Goal: Task Accomplishment & Management: Use online tool/utility

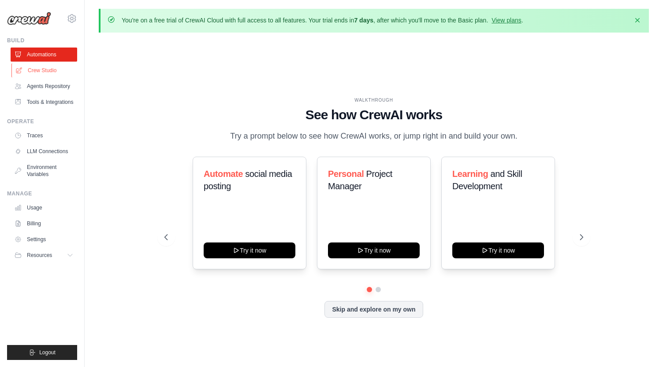
click at [58, 73] on link "Crew Studio" at bounding box center [44, 70] width 67 height 14
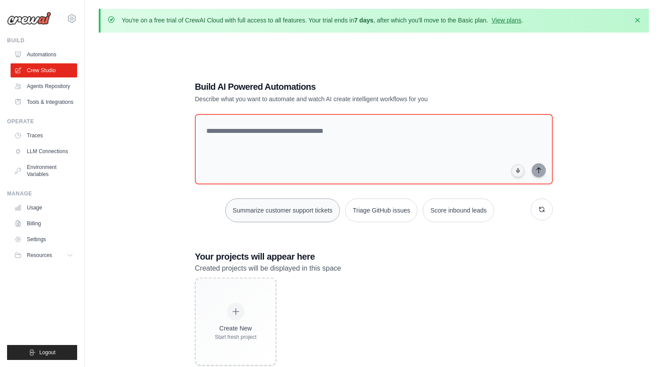
scroll to position [48, 0]
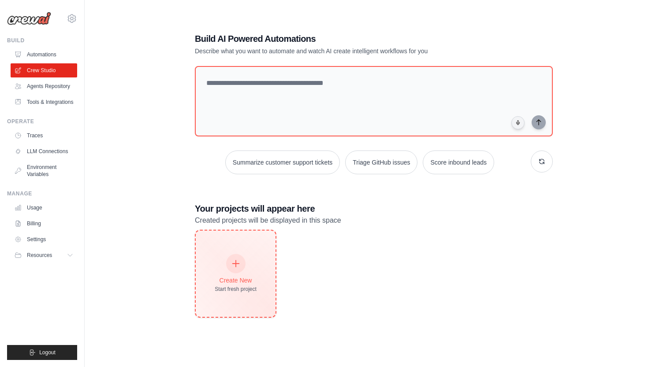
click at [255, 253] on div "Create New Start fresh project" at bounding box center [236, 274] width 80 height 86
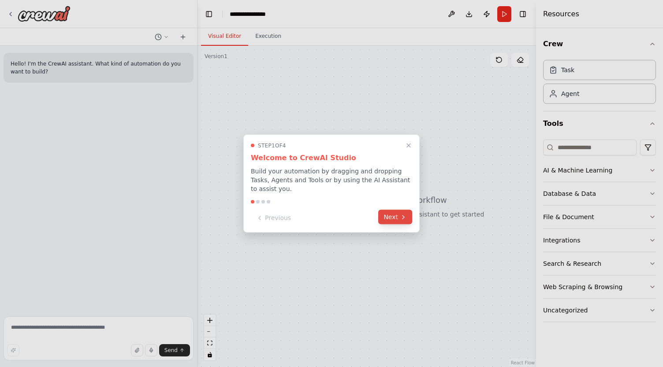
click at [405, 220] on icon at bounding box center [403, 217] width 7 height 7
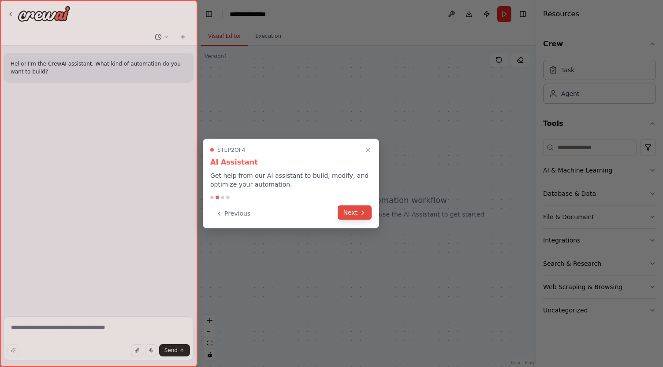
click at [355, 214] on button "Next" at bounding box center [354, 213] width 34 height 15
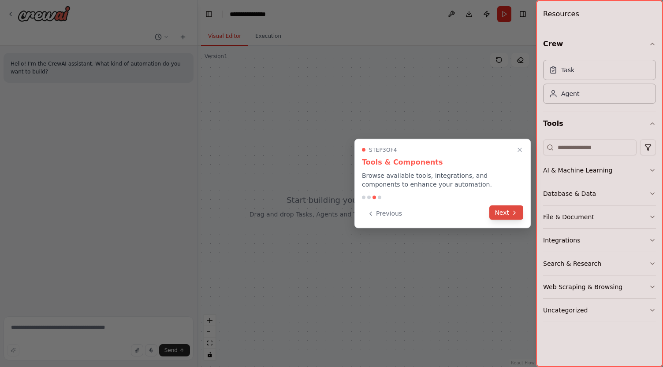
click at [498, 214] on button "Next" at bounding box center [506, 213] width 34 height 15
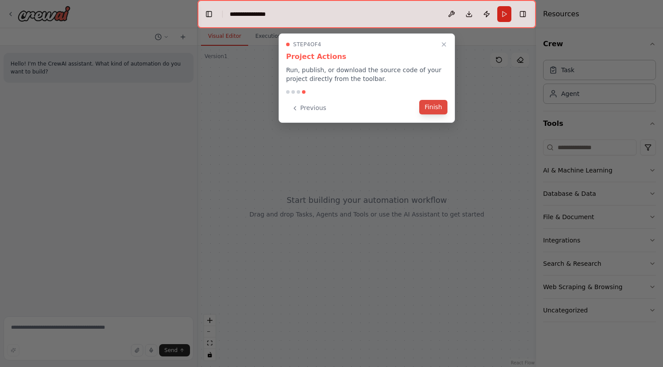
click at [433, 106] on button "Finish" at bounding box center [433, 107] width 28 height 15
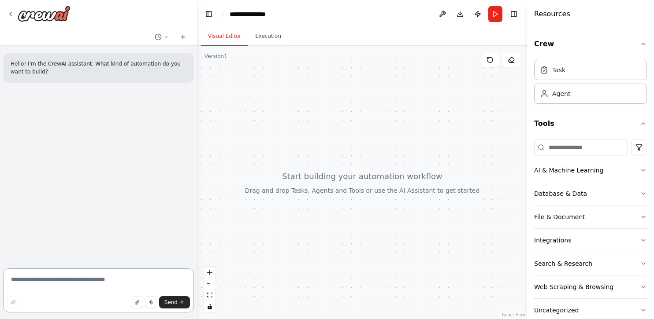
click at [107, 282] on textarea at bounding box center [99, 291] width 190 height 44
paste textarea "**********"
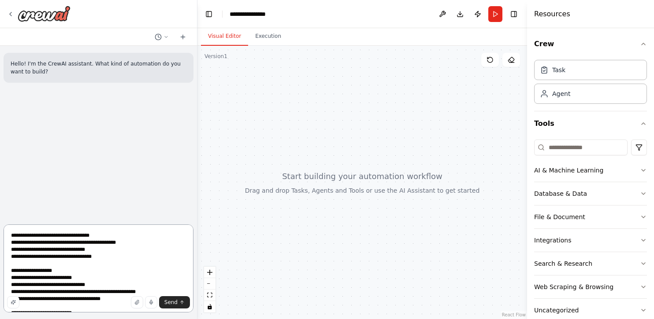
click at [9, 236] on textarea at bounding box center [99, 269] width 190 height 88
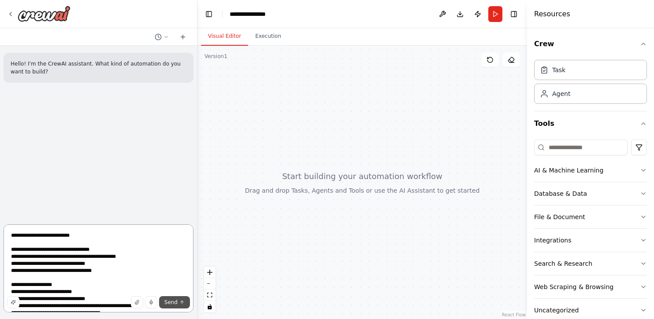
type textarea "**********"
click at [181, 302] on icon "submit" at bounding box center [181, 302] width 5 height 5
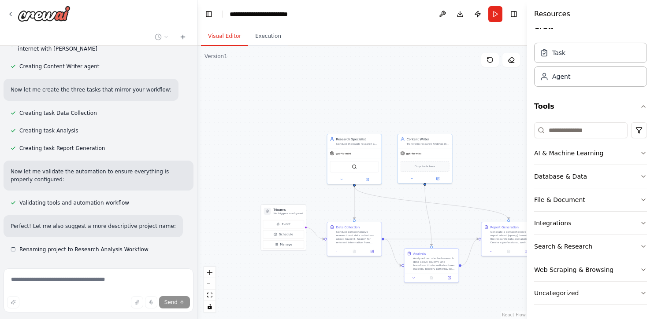
scroll to position [1051, 0]
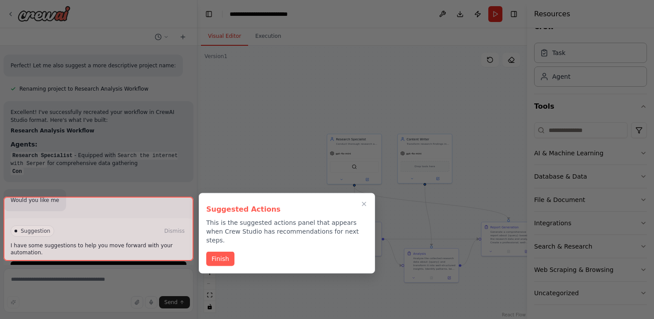
click at [231, 217] on div "Suggested Actions This is the suggested actions panel that appears when Crew St…" at bounding box center [286, 223] width 161 height 44
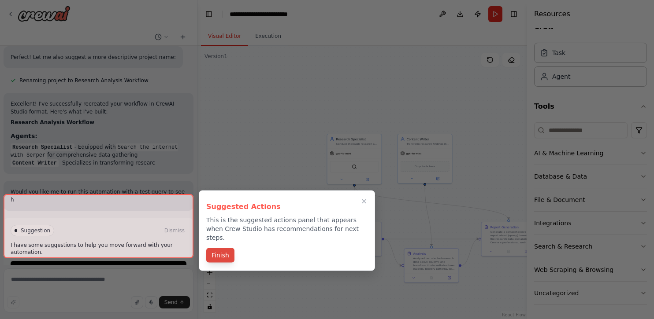
click at [226, 248] on button "Finish" at bounding box center [220, 255] width 28 height 15
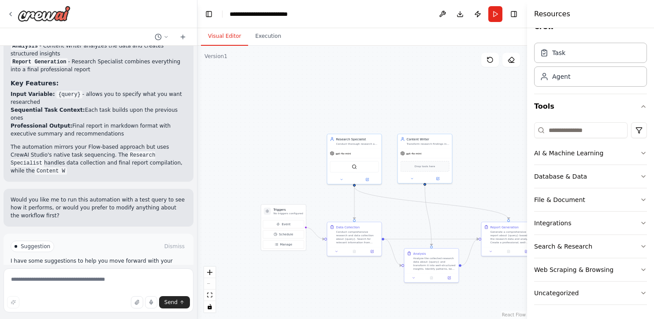
scroll to position [1386, 0]
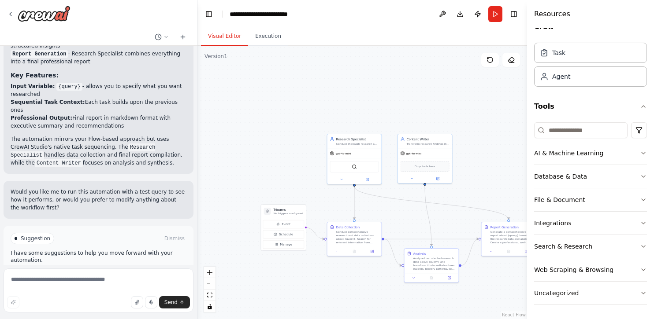
click at [141, 252] on div "Suggestion Dismiss I have some suggestions to help you move forward with your a…" at bounding box center [99, 258] width 190 height 64
click at [125, 269] on button "Run Automation" at bounding box center [99, 276] width 176 height 14
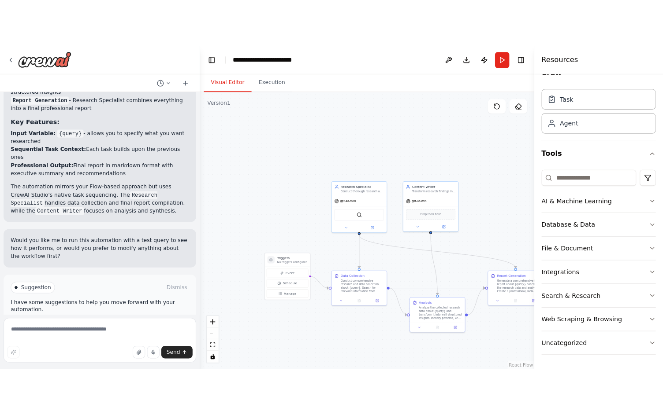
scroll to position [1315, 0]
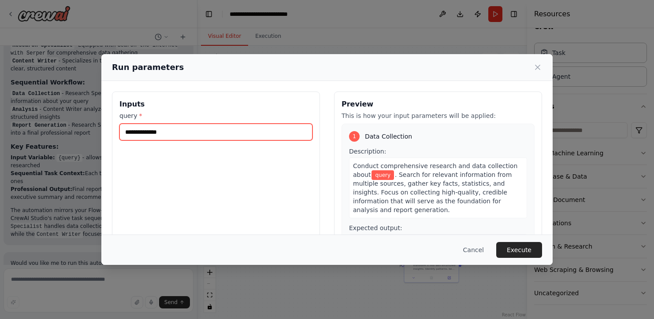
click at [274, 135] on input "query *" at bounding box center [215, 132] width 193 height 17
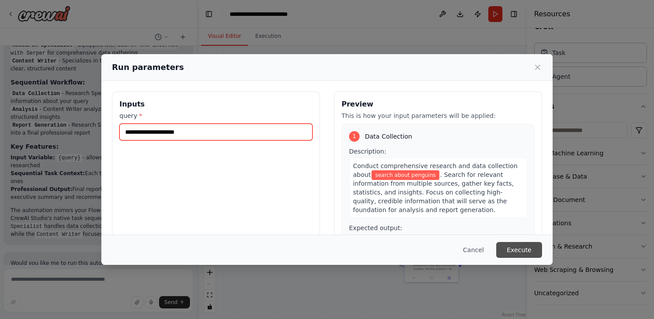
type input "**********"
click at [534, 247] on button "Execute" at bounding box center [519, 250] width 46 height 16
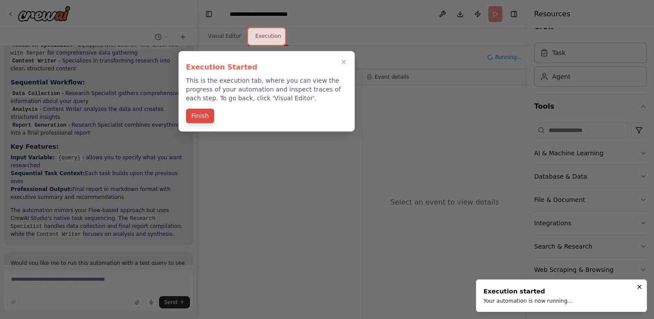
click at [204, 118] on button "Finish" at bounding box center [200, 116] width 28 height 15
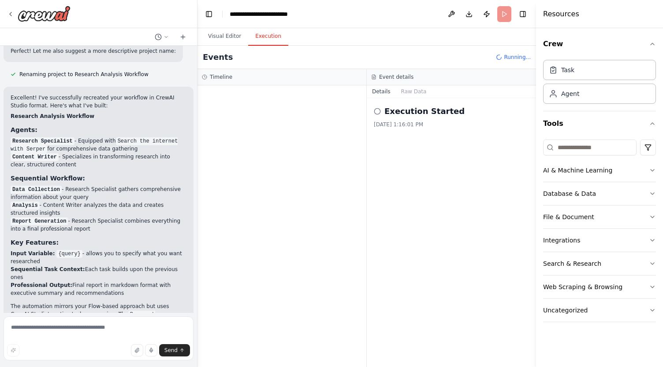
scroll to position [1267, 0]
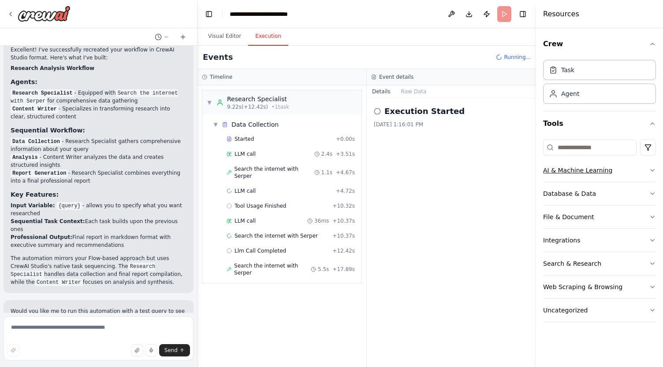
click at [654, 170] on icon "button" at bounding box center [651, 170] width 7 height 7
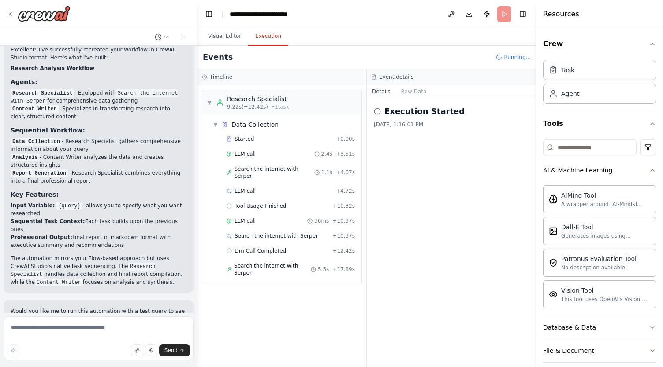
click at [651, 174] on button "AI & Machine Learning" at bounding box center [599, 170] width 113 height 23
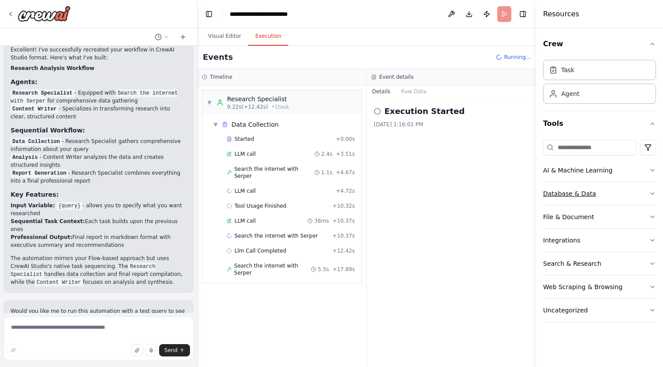
click at [635, 193] on button "Database & Data" at bounding box center [599, 193] width 113 height 23
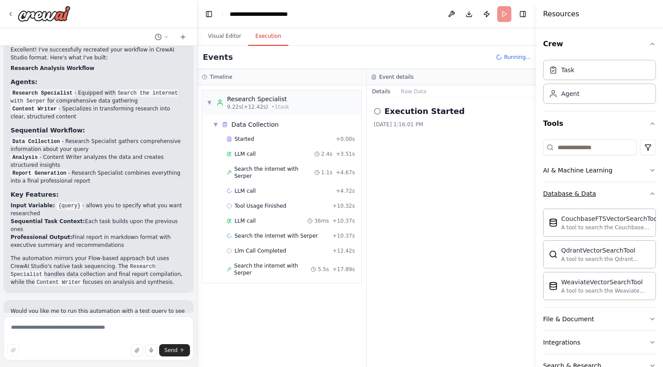
click at [652, 196] on icon "button" at bounding box center [651, 193] width 7 height 7
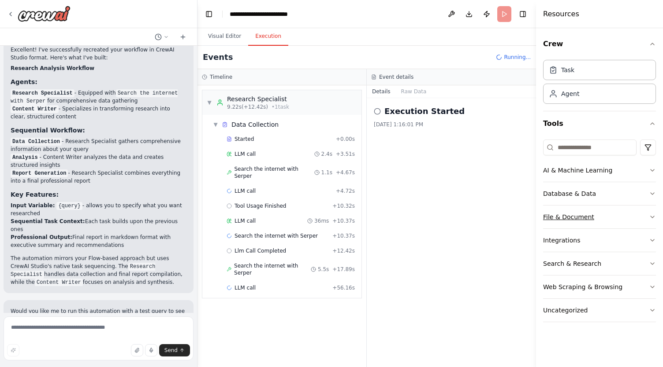
click at [623, 217] on button "File & Document" at bounding box center [599, 217] width 113 height 23
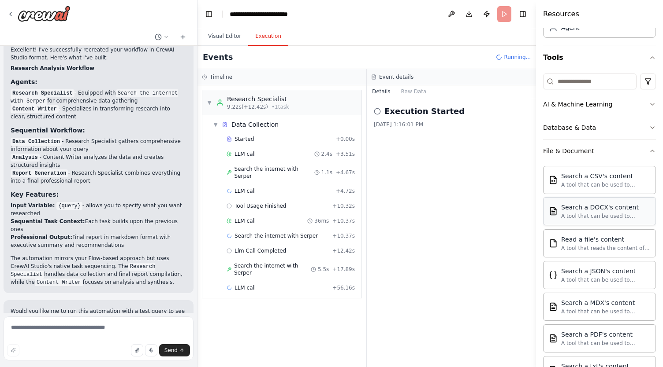
scroll to position [78, 0]
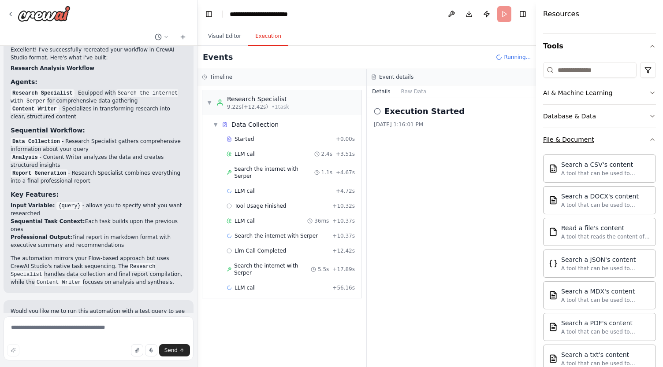
click at [649, 143] on icon "button" at bounding box center [651, 139] width 7 height 7
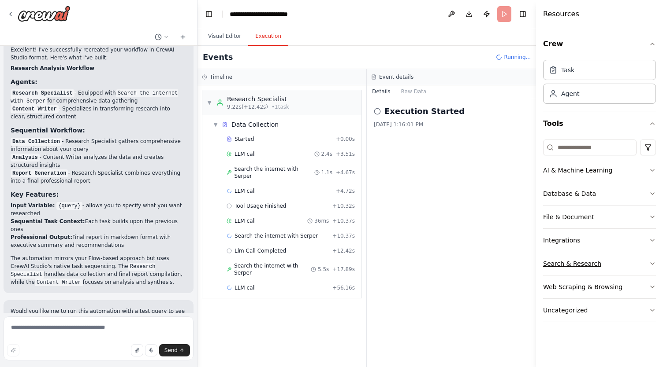
click at [635, 264] on button "Search & Research" at bounding box center [599, 263] width 113 height 23
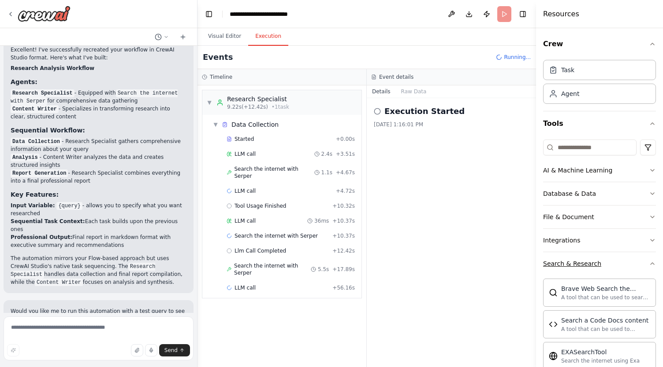
click at [646, 262] on button "Search & Research" at bounding box center [599, 263] width 113 height 23
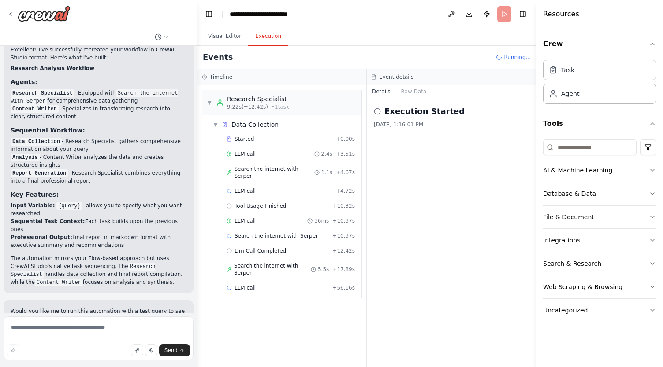
click at [647, 292] on button "Web Scraping & Browsing" at bounding box center [599, 287] width 113 height 23
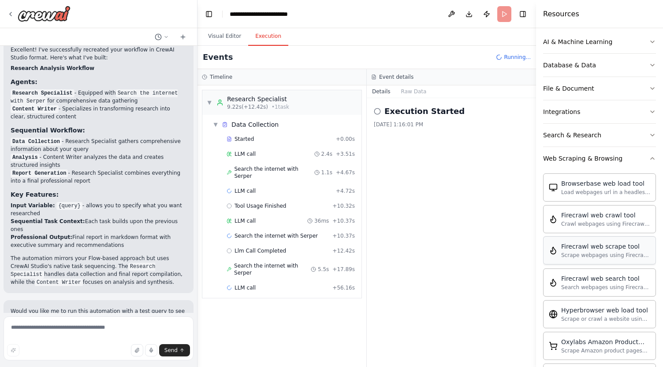
scroll to position [116, 0]
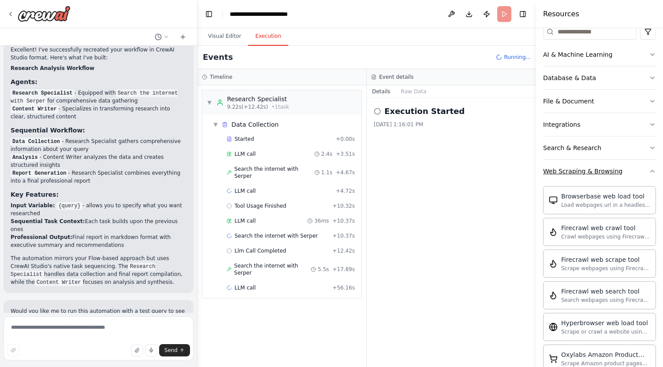
click at [650, 172] on icon "button" at bounding box center [651, 171] width 7 height 7
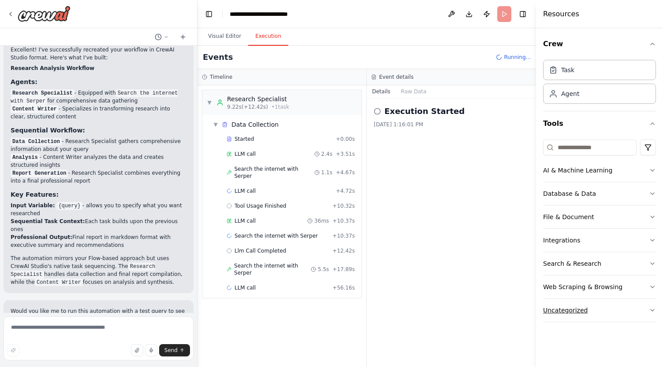
click at [593, 319] on button "Uncategorized" at bounding box center [599, 310] width 113 height 23
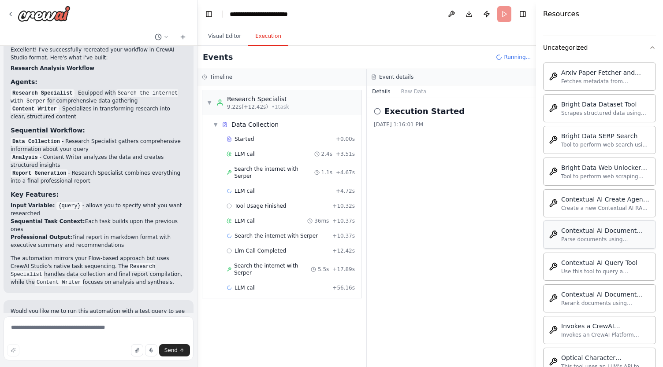
scroll to position [197, 0]
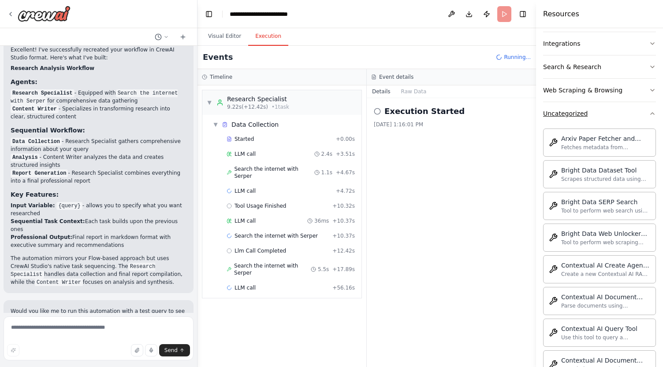
click at [649, 118] on button "Uncategorized" at bounding box center [599, 113] width 113 height 23
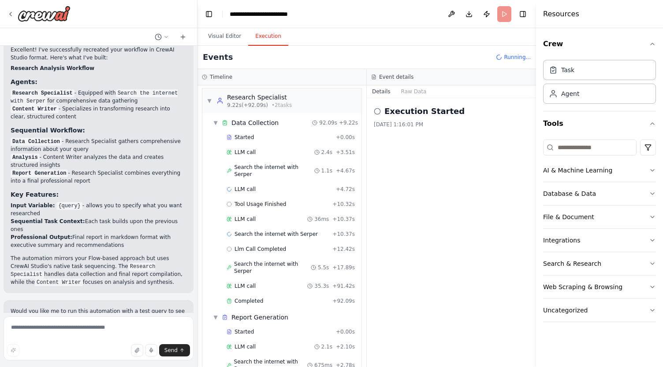
scroll to position [0, 0]
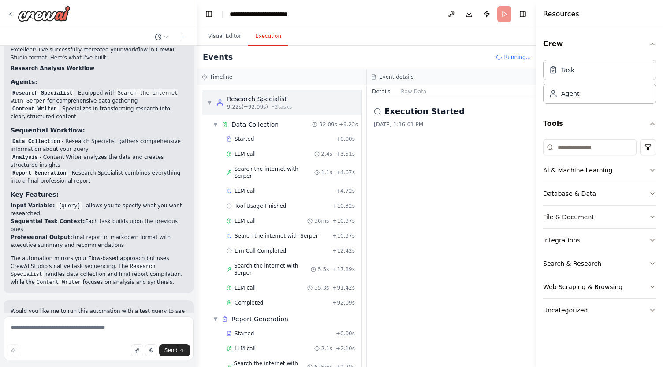
click at [212, 102] on div "▼ Research Specialist 9.22s (+92.09s) • 2 task s" at bounding box center [249, 103] width 85 height 16
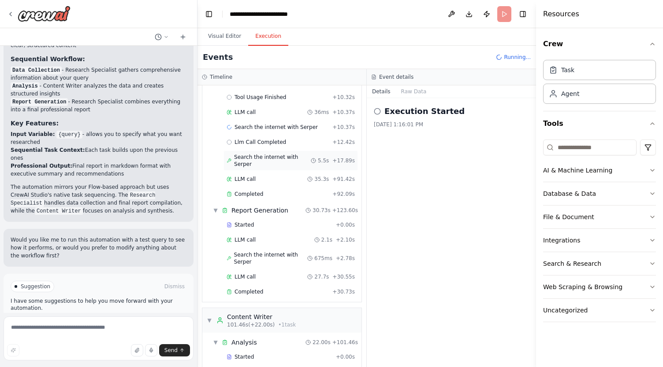
scroll to position [135, 0]
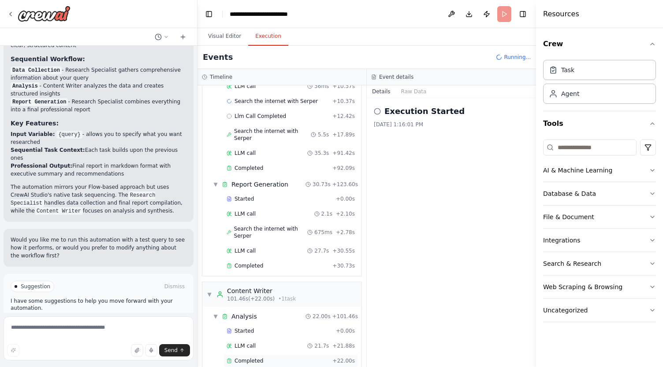
click at [267, 358] on div "Completed" at bounding box center [277, 361] width 102 height 7
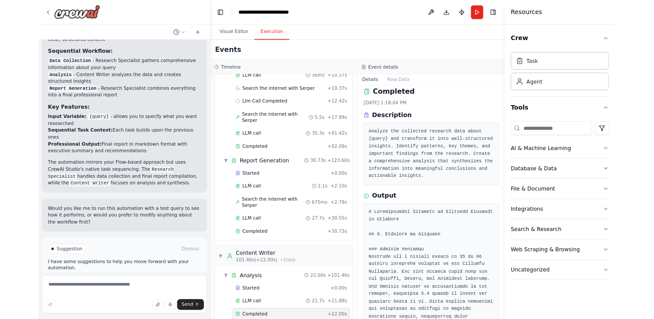
scroll to position [0, 0]
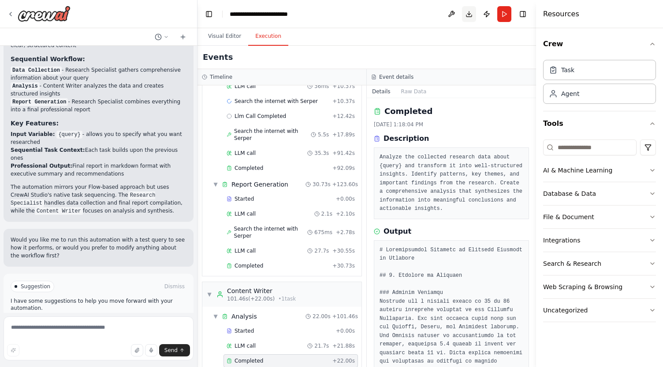
click at [465, 11] on button "Download" at bounding box center [469, 14] width 14 height 16
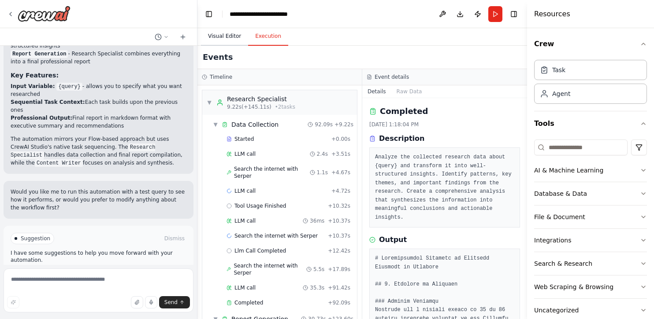
click at [224, 33] on button "Visual Editor" at bounding box center [224, 36] width 47 height 19
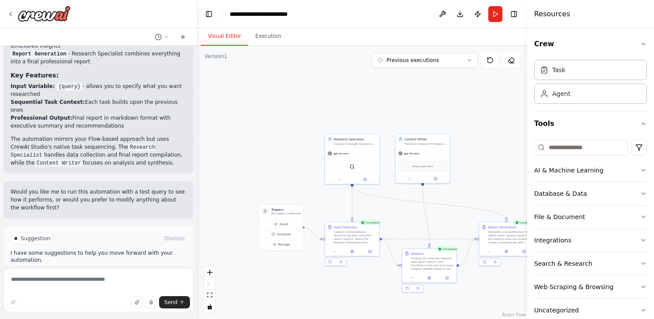
drag, startPoint x: 492, startPoint y: 121, endPoint x: 428, endPoint y: 118, distance: 64.0
click at [428, 118] on div ".deletable-edge-delete-btn { width: 20px; height: 20px; border: 0px solid #ffff…" at bounding box center [362, 183] width 330 height 274
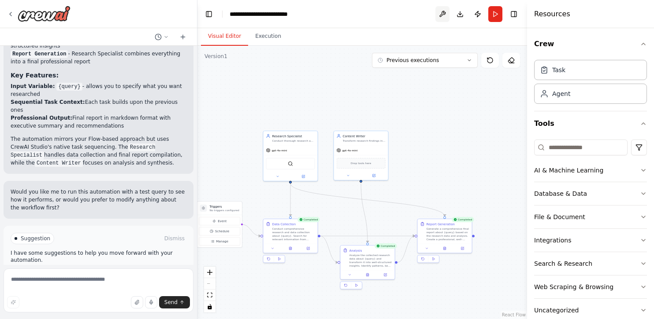
click at [445, 15] on button at bounding box center [442, 14] width 14 height 16
click at [454, 61] on button "Previous executions" at bounding box center [425, 60] width 106 height 15
click at [472, 87] on div ".deletable-edge-delete-btn { width: 20px; height: 20px; border: 0px solid #ffff…" at bounding box center [362, 183] width 330 height 274
click at [496, 126] on div ".deletable-edge-delete-btn { width: 20px; height: 20px; border: 0px solid #ffff…" at bounding box center [362, 183] width 330 height 274
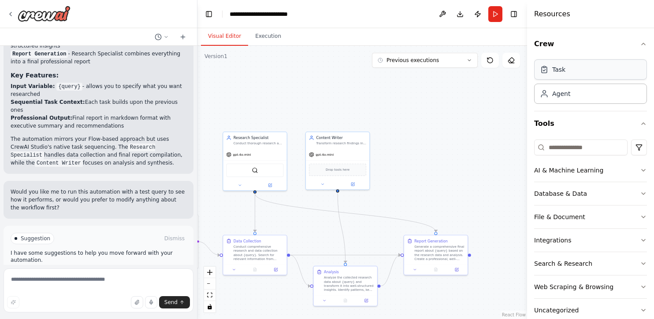
click at [567, 72] on div "Task" at bounding box center [590, 69] width 113 height 20
click at [574, 95] on div "Agent" at bounding box center [590, 93] width 113 height 20
click at [607, 43] on button "Crew" at bounding box center [590, 44] width 113 height 25
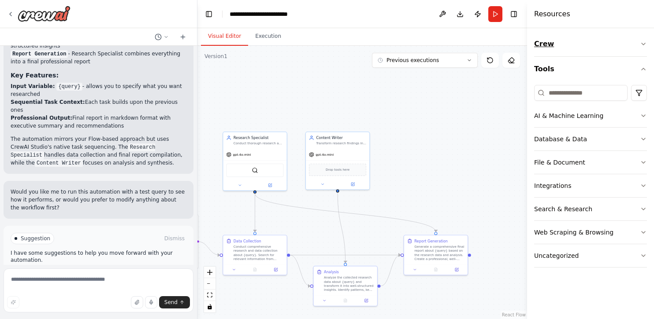
click at [607, 43] on button "Crew" at bounding box center [590, 44] width 113 height 25
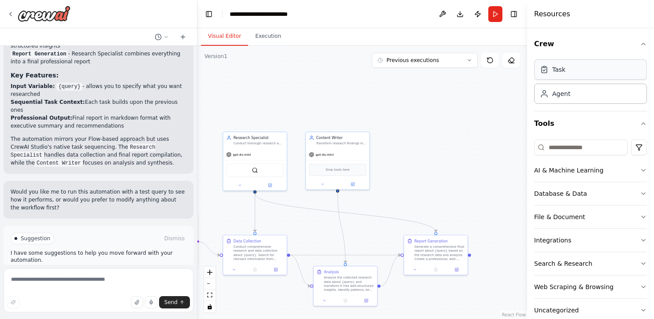
click at [592, 72] on div "Task" at bounding box center [590, 69] width 113 height 20
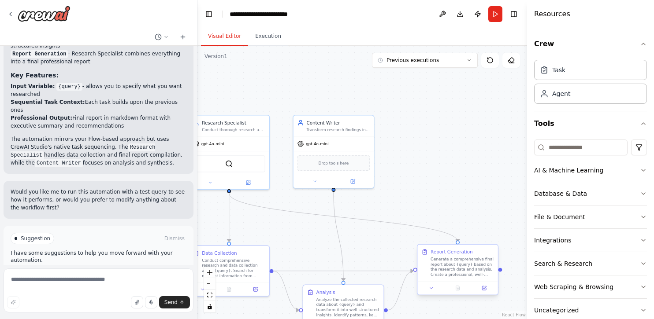
click at [434, 263] on div "Generate a comprehensive final report about {query} based on the research data …" at bounding box center [461, 267] width 63 height 21
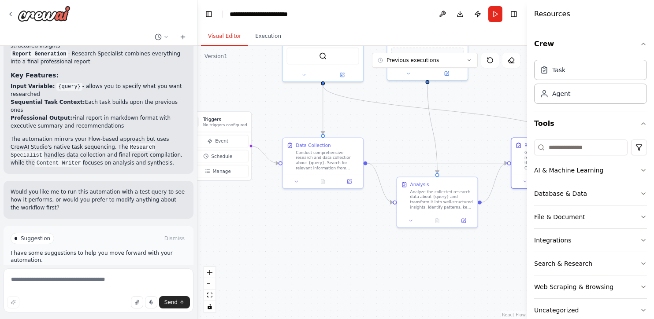
drag, startPoint x: 329, startPoint y: 267, endPoint x: 423, endPoint y: 159, distance: 143.0
click at [423, 159] on div ".deletable-edge-delete-btn { width: 20px; height: 20px; border: 0px solid #ffff…" at bounding box center [362, 183] width 330 height 274
click at [347, 180] on icon at bounding box center [349, 180] width 5 height 5
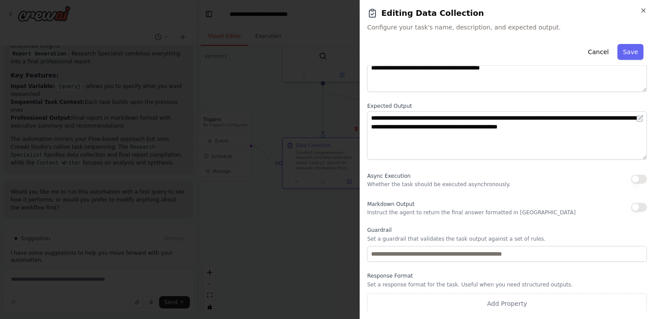
scroll to position [78, 0]
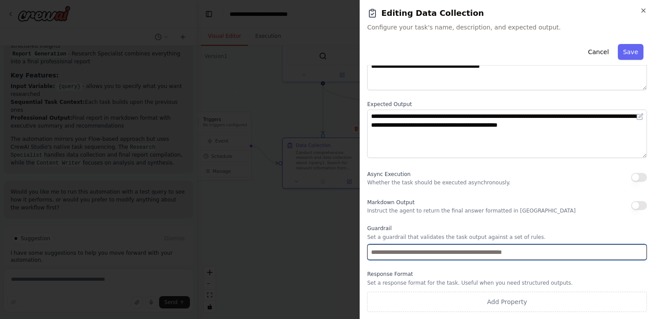
click at [459, 257] on input "text" at bounding box center [507, 253] width 280 height 16
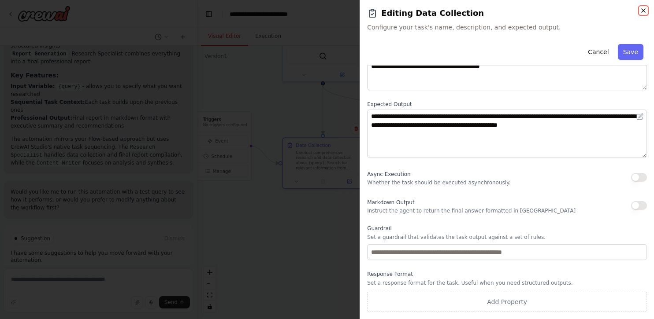
click at [644, 11] on icon "button" at bounding box center [643, 11] width 4 height 4
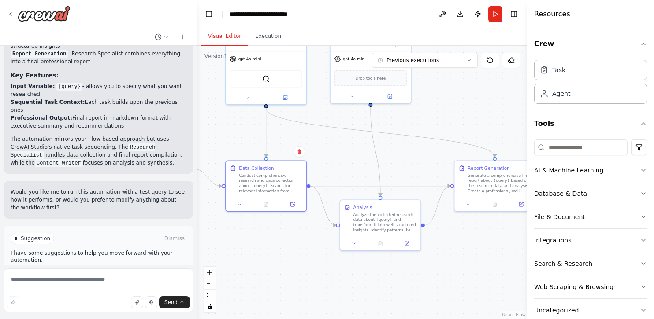
drag, startPoint x: 489, startPoint y: 236, endPoint x: 428, endPoint y: 260, distance: 65.7
click at [428, 260] on div ".deletable-edge-delete-btn { width: 20px; height: 20px; border: 0px solid #ffff…" at bounding box center [362, 183] width 330 height 274
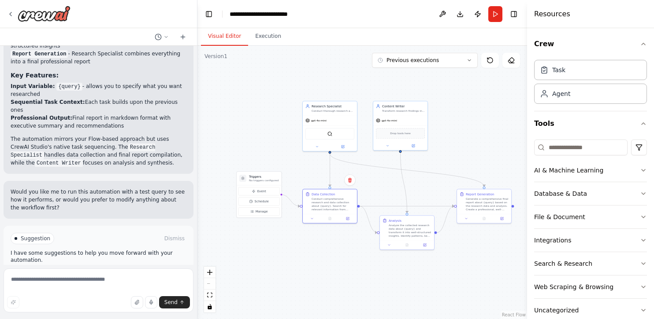
drag, startPoint x: 428, startPoint y: 260, endPoint x: 442, endPoint y: 256, distance: 14.8
click at [442, 256] on div ".deletable-edge-delete-btn { width: 20px; height: 20px; border: 0px solid #ffff…" at bounding box center [362, 183] width 330 height 274
click at [622, 151] on input at bounding box center [580, 148] width 93 height 16
click at [641, 150] on html "Hello! I'm the CrewAI assistant. What kind of automation do you want to build? …" at bounding box center [327, 159] width 654 height 319
click at [609, 130] on html "Hello! I'm the CrewAI assistant. What kind of automation do you want to build? …" at bounding box center [327, 159] width 654 height 319
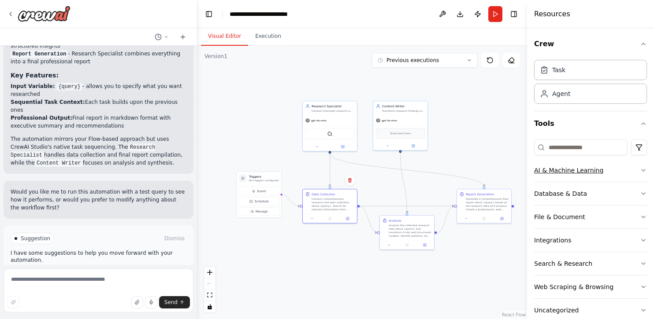
click at [626, 170] on button "AI & Machine Learning" at bounding box center [590, 170] width 113 height 23
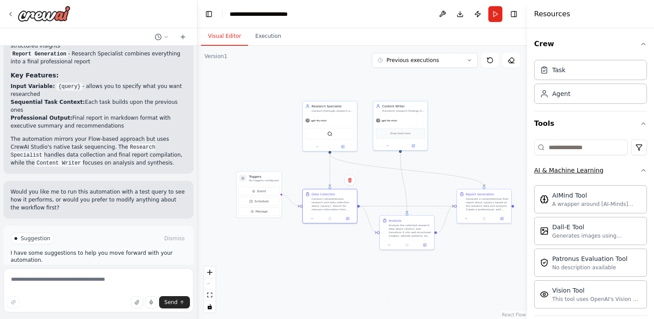
click at [626, 170] on button "AI & Machine Learning" at bounding box center [590, 170] width 113 height 23
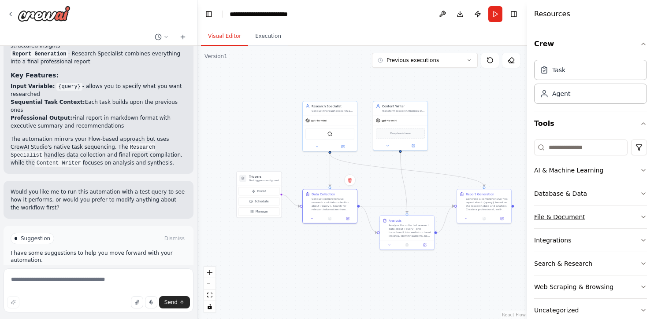
scroll to position [17, 0]
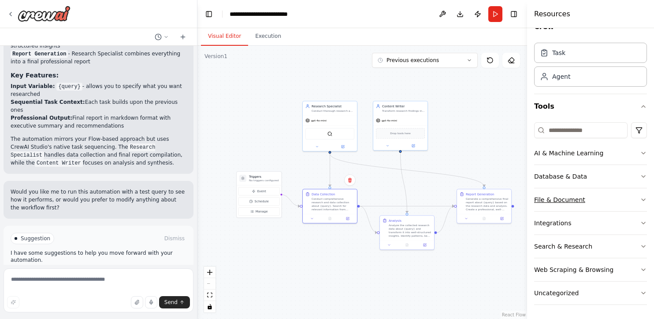
click at [623, 196] on button "File & Document" at bounding box center [590, 200] width 113 height 23
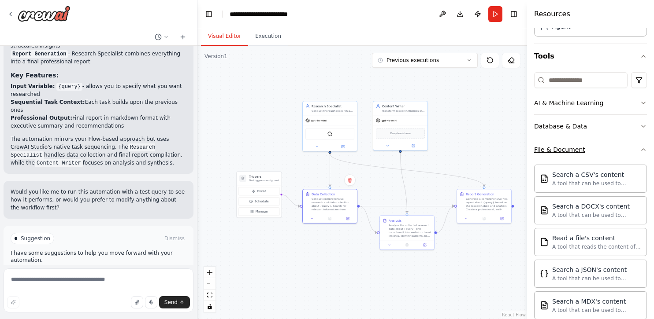
scroll to position [0, 0]
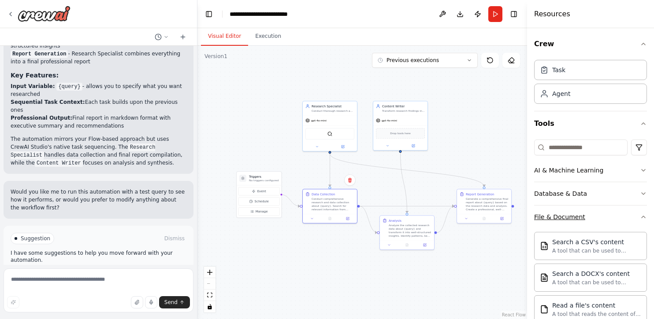
click at [637, 225] on button "File & Document" at bounding box center [590, 217] width 113 height 23
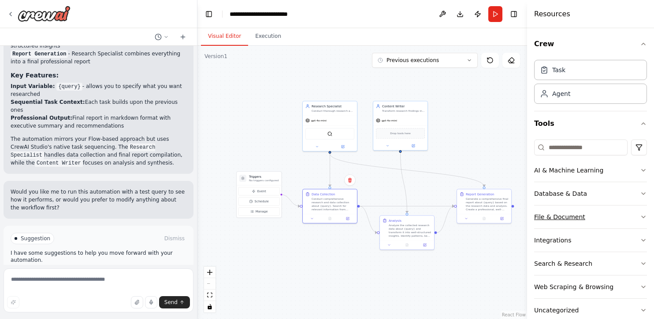
scroll to position [17, 0]
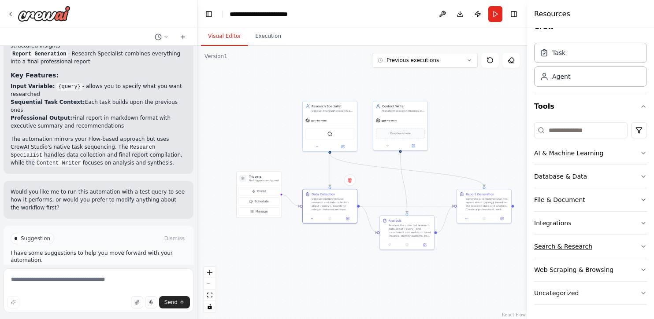
click at [628, 249] on button "Search & Research" at bounding box center [590, 246] width 113 height 23
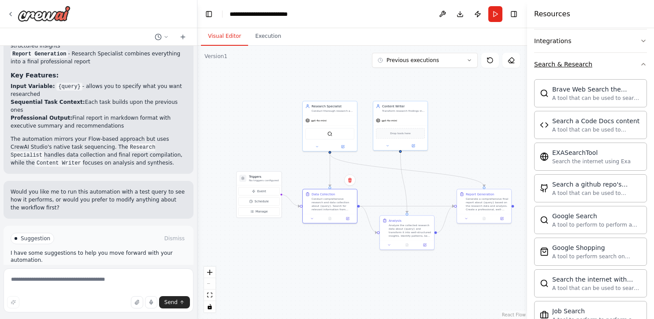
scroll to position [0, 0]
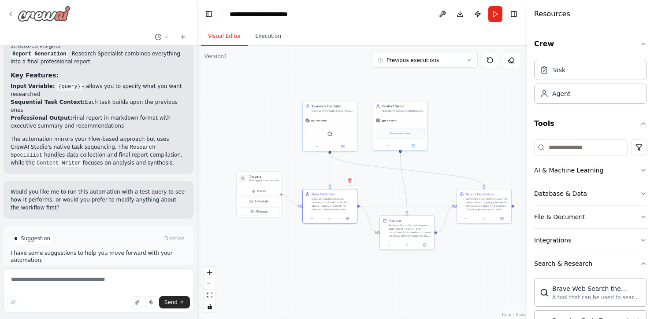
click at [13, 13] on icon at bounding box center [10, 14] width 7 height 7
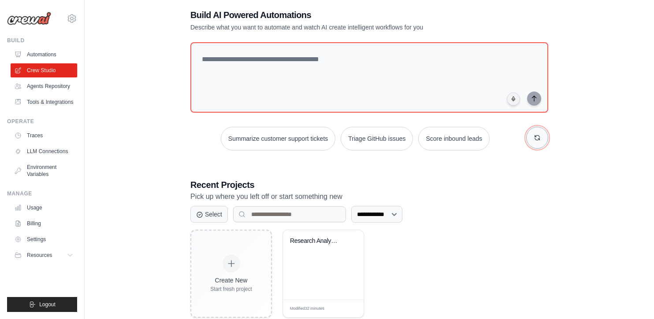
click at [541, 141] on button "button" at bounding box center [537, 138] width 22 height 22
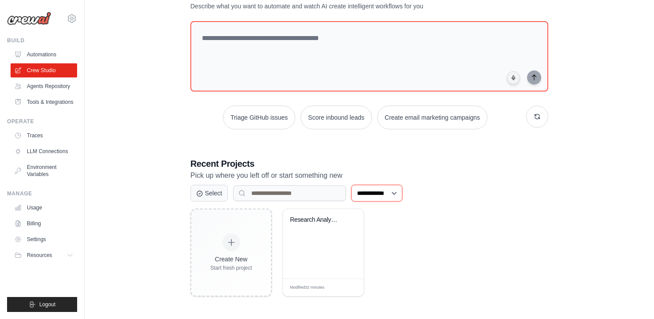
click at [380, 193] on select "**********" at bounding box center [376, 193] width 51 height 17
click at [42, 207] on link "Usage" at bounding box center [44, 208] width 67 height 14
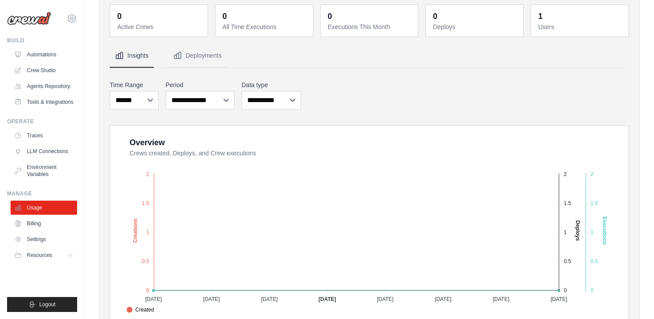
scroll to position [78, 0]
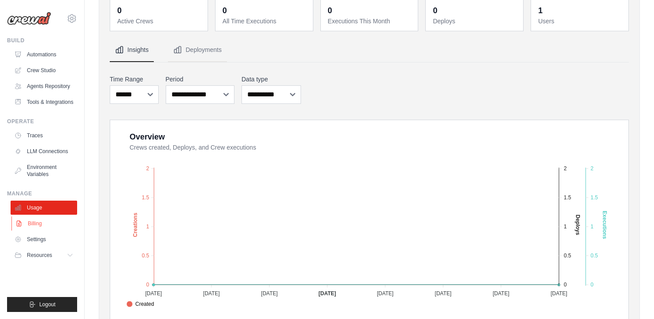
click at [55, 226] on link "Billing" at bounding box center [44, 224] width 67 height 14
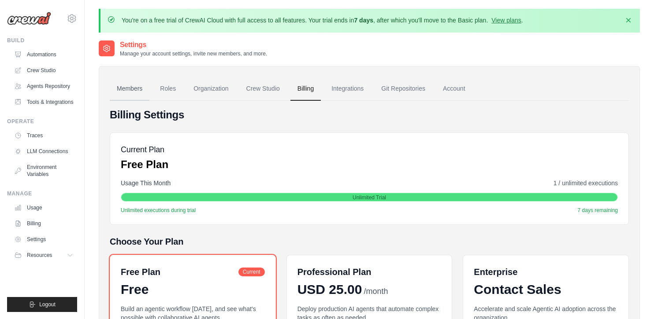
click at [127, 90] on link "Members" at bounding box center [130, 89] width 40 height 24
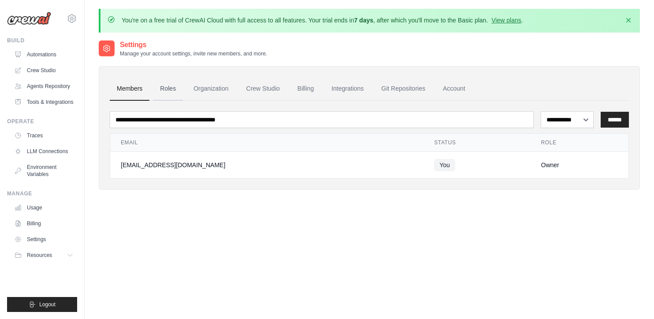
click at [170, 88] on link "Roles" at bounding box center [168, 89] width 30 height 24
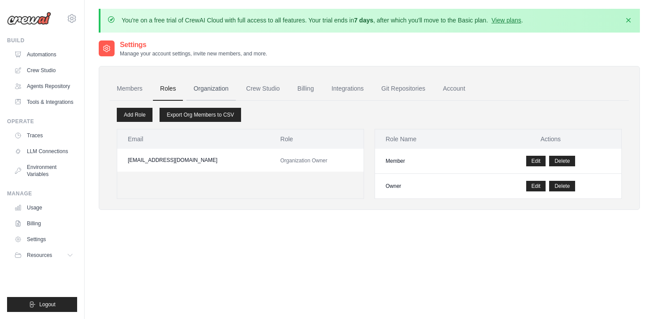
click at [200, 89] on link "Organization" at bounding box center [210, 89] width 49 height 24
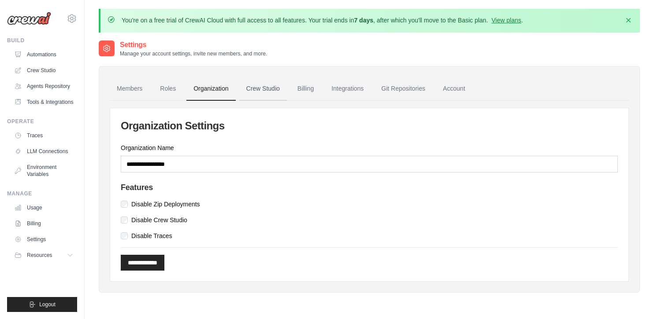
click at [251, 87] on link "Crew Studio" at bounding box center [263, 89] width 48 height 24
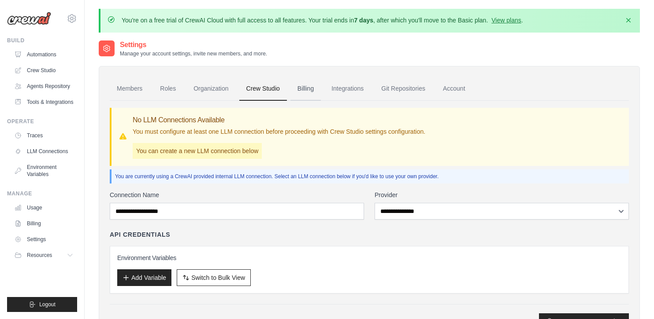
click at [303, 87] on link "Billing" at bounding box center [305, 89] width 30 height 24
